Goal: Use online tool/utility: Utilize a website feature to perform a specific function

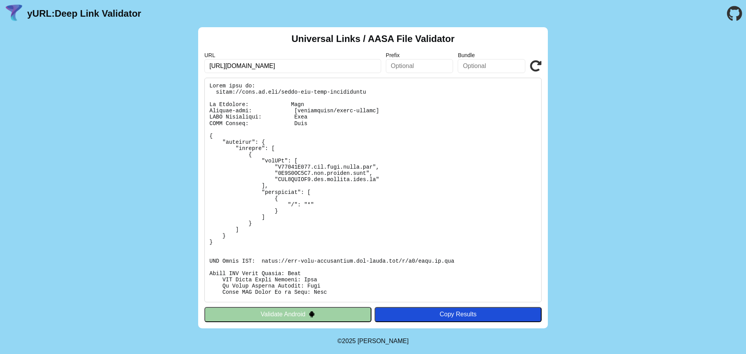
click at [355, 64] on input "https://skjh.qq.com?jumpType=2&params=9330015" at bounding box center [292, 66] width 177 height 14
drag, startPoint x: 360, startPoint y: 64, endPoint x: 241, endPoint y: 66, distance: 119.2
click at [235, 66] on input "https://skjh.qq.com?jumpType=2&params=9330015" at bounding box center [292, 66] width 177 height 14
type input "https://facebook.com"
click at [534, 66] on icon at bounding box center [536, 66] width 12 height 12
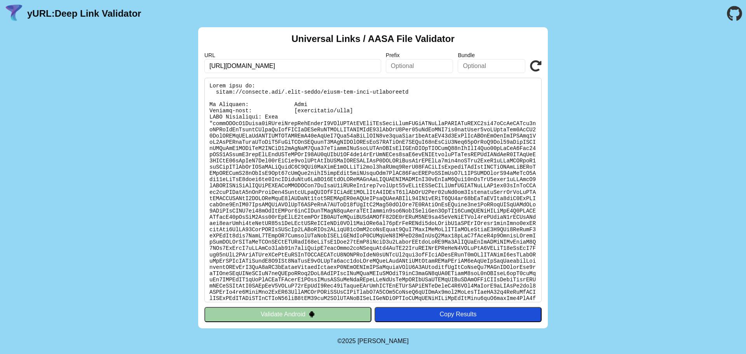
drag, startPoint x: 228, startPoint y: 64, endPoint x: 274, endPoint y: 64, distance: 46.6
click at [274, 64] on input "https://facebook.com" at bounding box center [292, 66] width 177 height 14
paste input "yelp"
type input "https://yelp.com"
click button "Validate" at bounding box center [0, 0] width 0 height 0
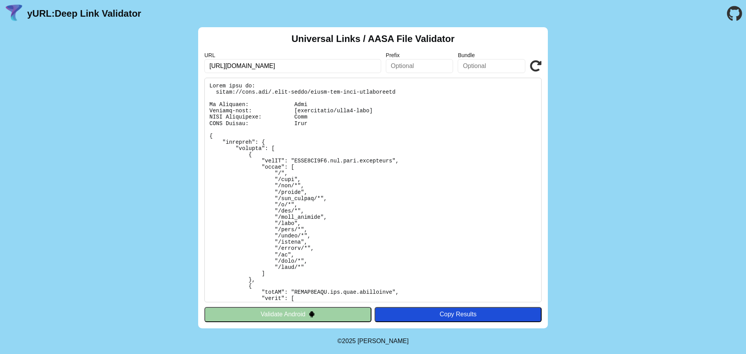
drag, startPoint x: 270, startPoint y: 66, endPoint x: 228, endPoint y: 64, distance: 42.4
click at [228, 64] on input "https://yelp.com" at bounding box center [292, 66] width 177 height 14
type input "[URL][DOMAIN_NAME]"
click button "Validate" at bounding box center [0, 0] width 0 height 0
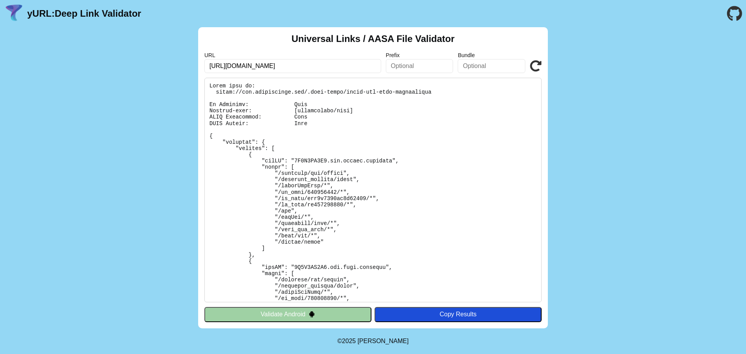
drag, startPoint x: 228, startPoint y: 64, endPoint x: 299, endPoint y: 67, distance: 71.5
click at [299, 67] on input "https://www.xiaohongshu.com" at bounding box center [292, 66] width 177 height 14
type input "[URL][DOMAIN_NAME]"
click at [293, 65] on input "[URL][DOMAIN_NAME]" at bounding box center [292, 66] width 177 height 14
click button "Validate" at bounding box center [0, 0] width 0 height 0
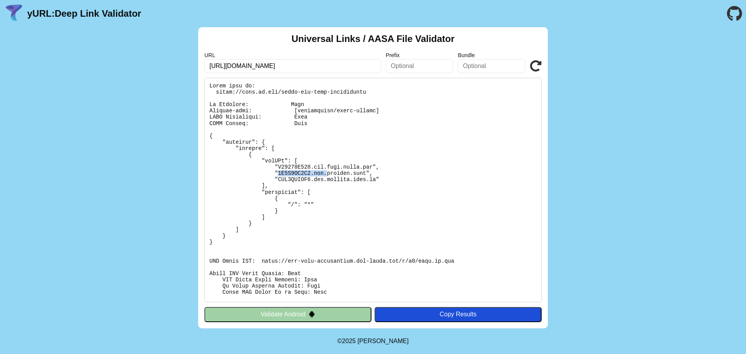
drag, startPoint x: 273, startPoint y: 173, endPoint x: 317, endPoint y: 172, distance: 43.9
click at [317, 172] on pre at bounding box center [372, 190] width 337 height 224
click at [290, 172] on pre at bounding box center [372, 190] width 337 height 224
click at [275, 173] on pre at bounding box center [372, 190] width 337 height 224
drag, startPoint x: 274, startPoint y: 173, endPoint x: 306, endPoint y: 172, distance: 31.9
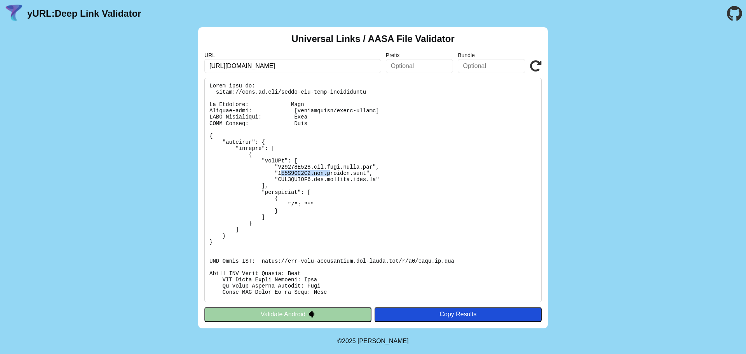
click at [316, 172] on pre at bounding box center [372, 190] width 337 height 224
click at [276, 172] on pre at bounding box center [372, 190] width 337 height 224
drag, startPoint x: 273, startPoint y: 173, endPoint x: 354, endPoint y: 174, distance: 80.8
click at [354, 174] on pre at bounding box center [372, 190] width 337 height 224
click at [290, 178] on pre at bounding box center [372, 190] width 337 height 224
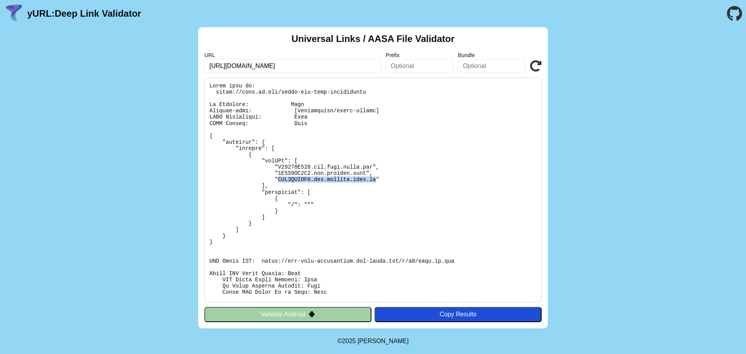
drag, startPoint x: 273, startPoint y: 179, endPoint x: 361, endPoint y: 182, distance: 88.2
click at [361, 182] on pre at bounding box center [372, 190] width 337 height 224
click at [309, 178] on pre at bounding box center [372, 190] width 337 height 224
click at [278, 172] on pre at bounding box center [372, 190] width 337 height 224
drag, startPoint x: 271, startPoint y: 166, endPoint x: 360, endPoint y: 181, distance: 89.3
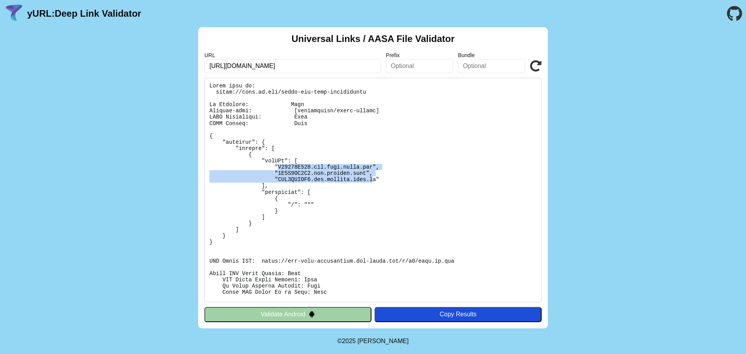
click at [360, 181] on pre at bounding box center [372, 190] width 337 height 224
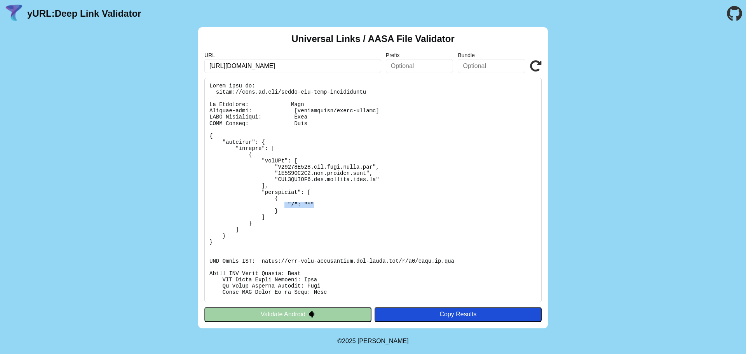
drag, startPoint x: 278, startPoint y: 203, endPoint x: 310, endPoint y: 204, distance: 31.5
click at [310, 204] on pre at bounding box center [372, 190] width 337 height 224
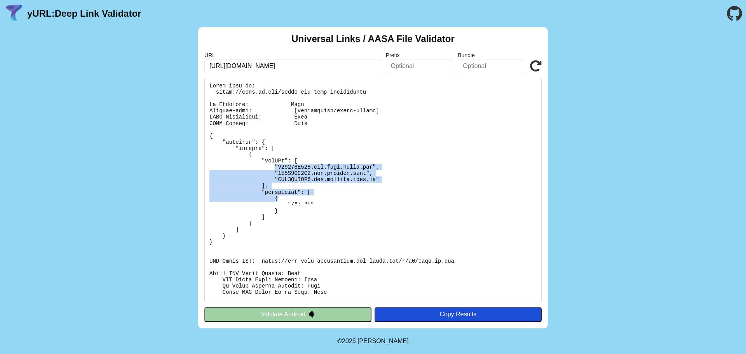
drag, startPoint x: 269, startPoint y: 165, endPoint x: 343, endPoint y: 198, distance: 80.5
click at [343, 198] on pre at bounding box center [372, 190] width 337 height 224
drag, startPoint x: 376, startPoint y: 178, endPoint x: 333, endPoint y: 173, distance: 43.4
click at [376, 178] on pre at bounding box center [372, 190] width 337 height 224
drag, startPoint x: 289, startPoint y: 176, endPoint x: 281, endPoint y: 173, distance: 8.6
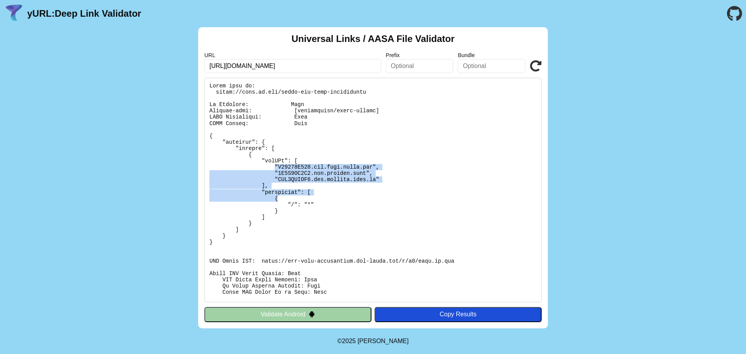
click at [289, 176] on pre at bounding box center [372, 190] width 337 height 224
click at [278, 172] on pre at bounding box center [372, 190] width 337 height 224
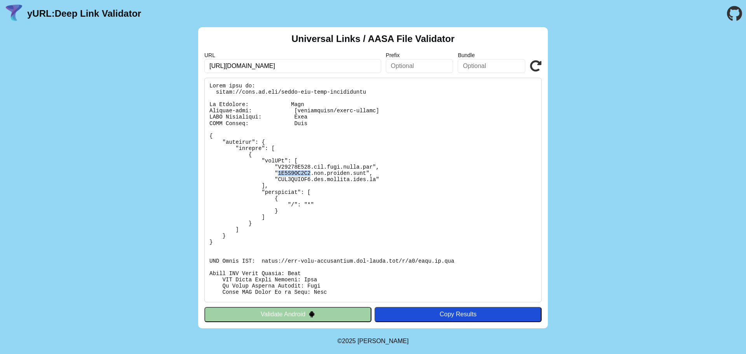
click at [277, 173] on pre at bounding box center [372, 190] width 337 height 224
click at [320, 173] on pre at bounding box center [372, 190] width 337 height 224
drag, startPoint x: 274, startPoint y: 171, endPoint x: 345, endPoint y: 173, distance: 71.5
click at [345, 173] on pre at bounding box center [372, 190] width 337 height 224
click at [355, 173] on pre at bounding box center [372, 190] width 337 height 224
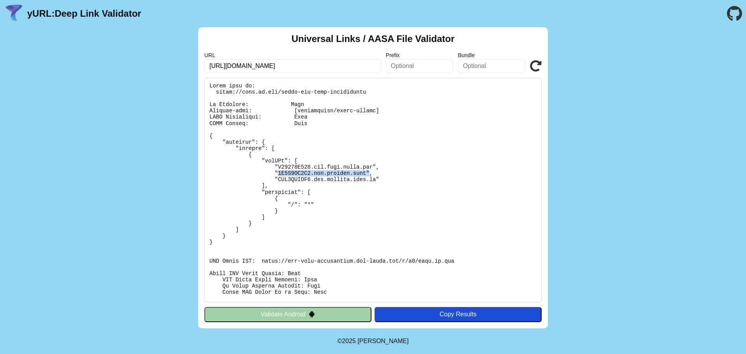
drag, startPoint x: 272, startPoint y: 173, endPoint x: 344, endPoint y: 170, distance: 71.5
click at [355, 172] on pre at bounding box center [372, 190] width 337 height 224
click at [273, 172] on pre at bounding box center [372, 190] width 337 height 224
drag, startPoint x: 273, startPoint y: 172, endPoint x: 354, endPoint y: 175, distance: 80.5
click at [354, 175] on pre at bounding box center [372, 190] width 337 height 224
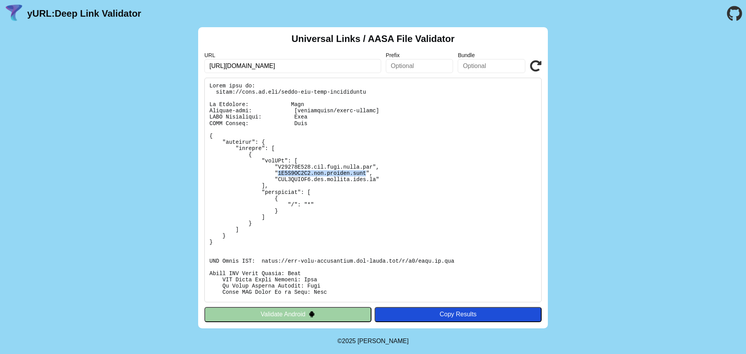
copy pre "6H9S4KQ3C9.com.tencent.rmcn"
click at [390, 160] on pre at bounding box center [372, 190] width 337 height 224
drag, startPoint x: 272, startPoint y: 171, endPoint x: 356, endPoint y: 171, distance: 83.9
click at [356, 171] on pre at bounding box center [372, 190] width 337 height 224
click at [271, 174] on pre at bounding box center [372, 190] width 337 height 224
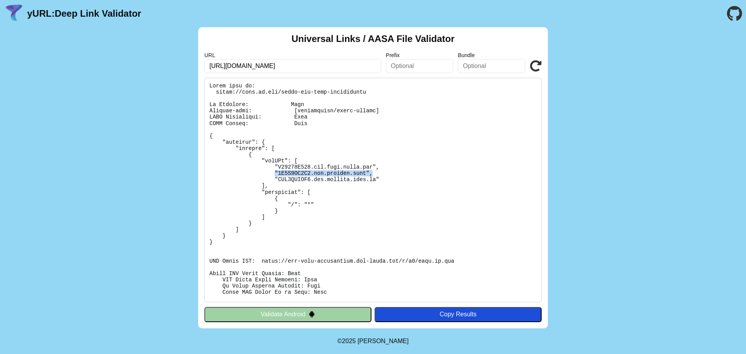
drag, startPoint x: 270, startPoint y: 171, endPoint x: 365, endPoint y: 174, distance: 95.6
click at [365, 174] on pre at bounding box center [372, 190] width 337 height 224
click at [300, 179] on pre at bounding box center [372, 190] width 337 height 224
drag, startPoint x: 270, startPoint y: 177, endPoint x: 368, endPoint y: 178, distance: 97.9
click at [368, 178] on pre at bounding box center [372, 190] width 337 height 224
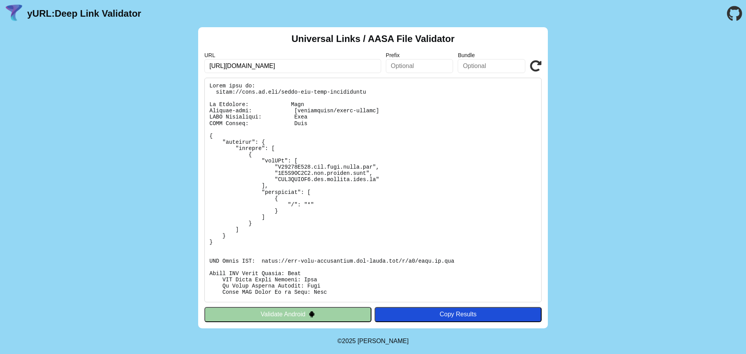
click at [317, 188] on pre at bounding box center [372, 190] width 337 height 224
drag, startPoint x: 273, startPoint y: 171, endPoint x: 352, endPoint y: 174, distance: 79.3
click at [352, 174] on pre at bounding box center [372, 190] width 337 height 224
copy pre "6H9S4KQ3C9.com.tencent.rmcn"
click at [295, 161] on pre at bounding box center [372, 190] width 337 height 224
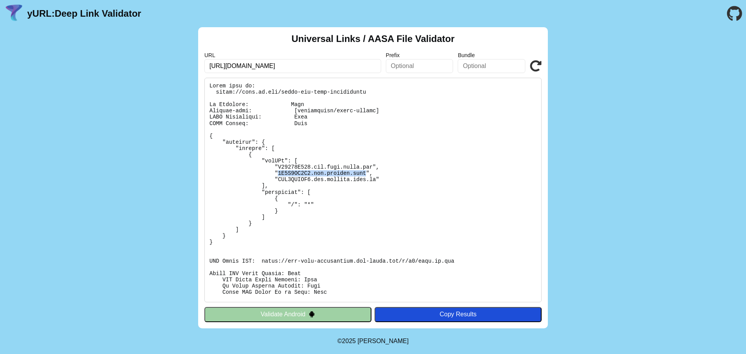
drag, startPoint x: 273, startPoint y: 171, endPoint x: 352, endPoint y: 173, distance: 79.7
click at [352, 173] on pre at bounding box center [372, 190] width 337 height 224
copy pre "6H9S4KQ3C9.com.tencent.rmcn"
click at [536, 64] on icon at bounding box center [536, 66] width 12 height 12
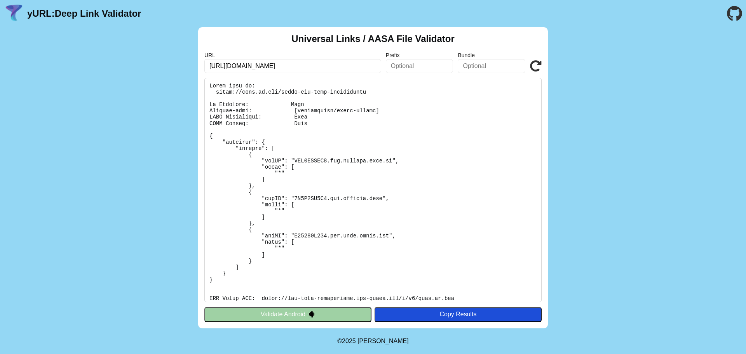
scroll to position [194, 0]
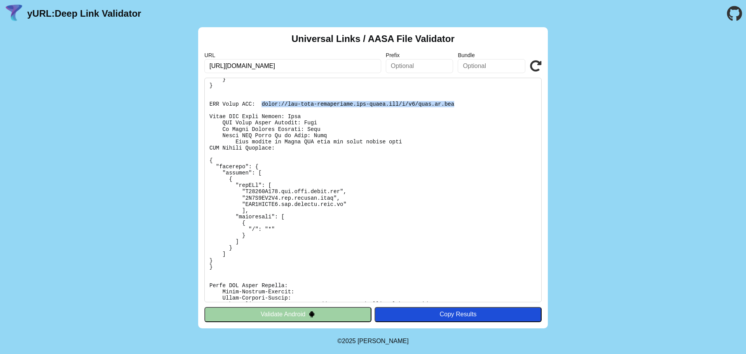
drag, startPoint x: 257, startPoint y: 101, endPoint x: 437, endPoint y: 104, distance: 180.2
click at [437, 104] on pre at bounding box center [372, 190] width 337 height 224
copy pre "[URL][DOMAIN_NAME][DOMAIN_NAME]"
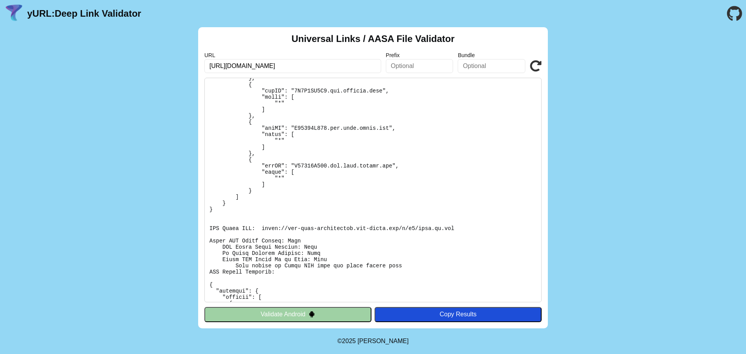
scroll to position [33, 0]
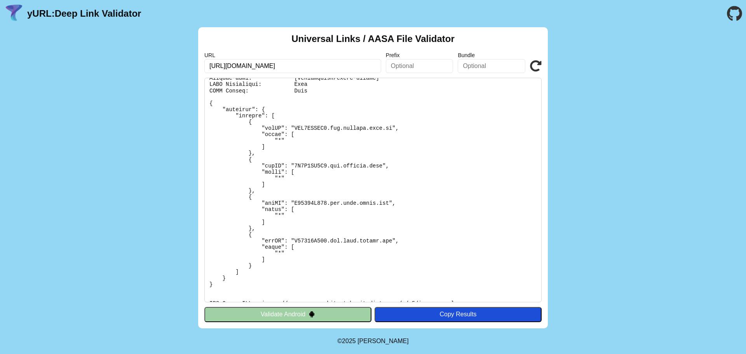
drag, startPoint x: 51, startPoint y: 120, endPoint x: 108, endPoint y: 108, distance: 58.3
click at [61, 120] on div "Universal Links / AASA File Validator URL [URL][DOMAIN_NAME] Prefix Bundle Vali…" at bounding box center [373, 177] width 746 height 301
